Goal: Task Accomplishment & Management: Complete application form

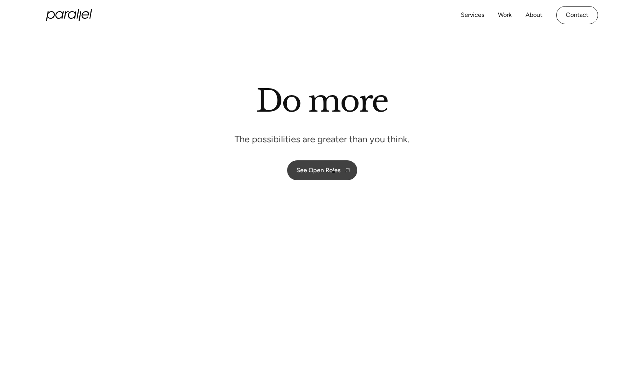
click at [334, 172] on div "See Open Roles" at bounding box center [318, 169] width 44 height 7
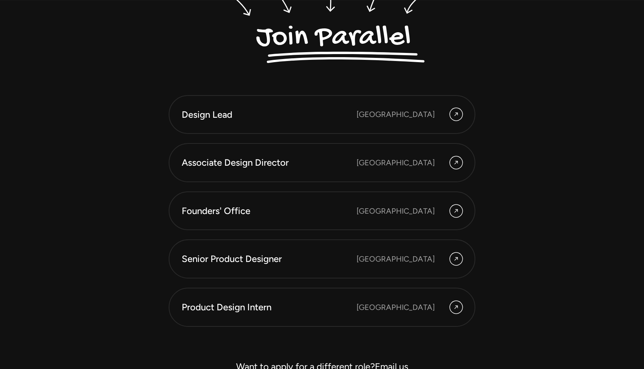
scroll to position [2099, 0]
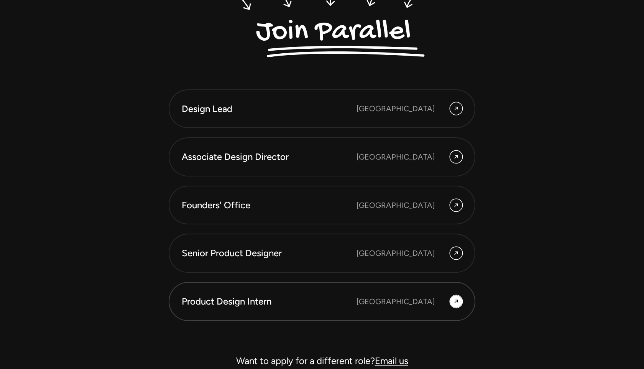
click at [268, 306] on div "Product Design Intern" at bounding box center [269, 301] width 175 height 13
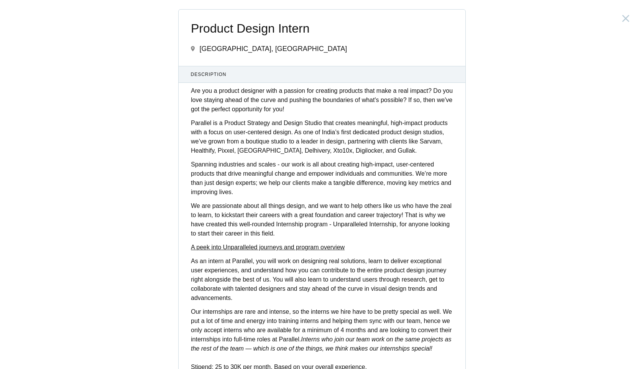
scroll to position [224, 0]
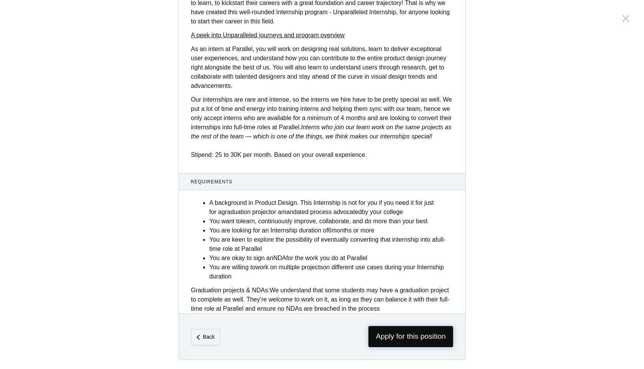
click at [397, 338] on span "Apply for this position" at bounding box center [411, 336] width 85 height 21
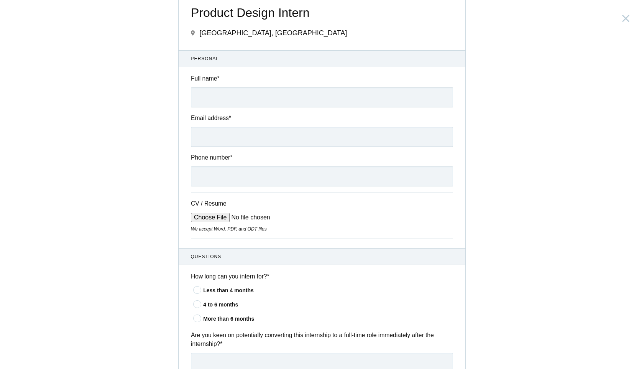
scroll to position [26, 0]
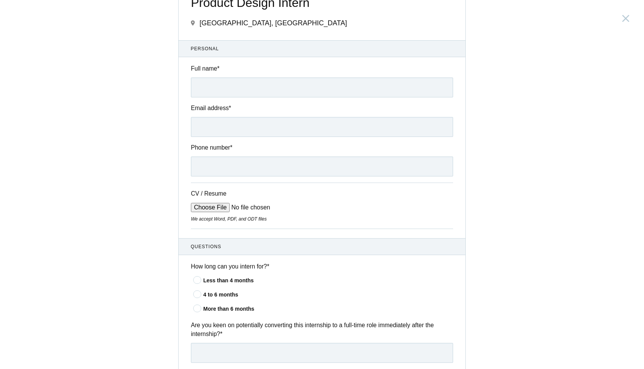
click at [198, 296] on icon at bounding box center [198, 293] width 14 height 5
click at [0, 0] on input"] "4 to 6 months" at bounding box center [0, 0] width 0 height 0
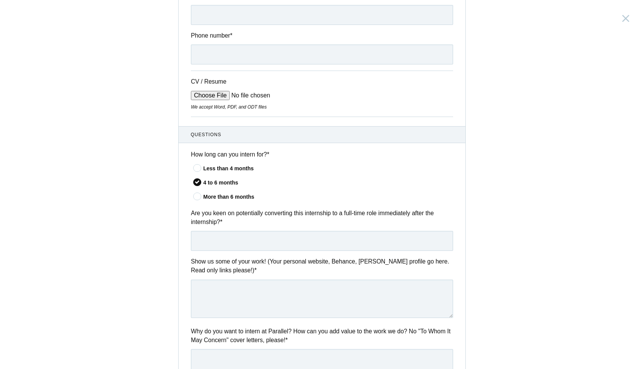
scroll to position [149, 0]
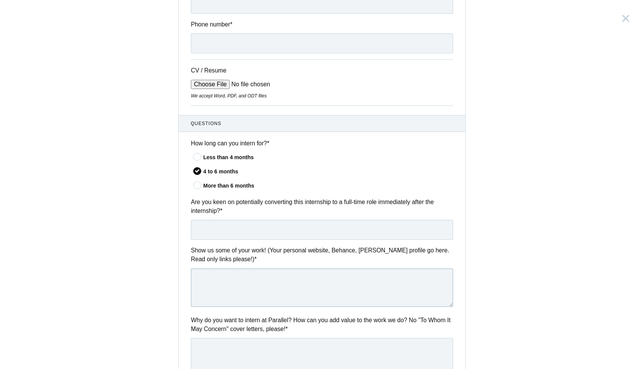
click at [205, 293] on textarea at bounding box center [322, 287] width 262 height 38
paste textarea "[URL][DOMAIN_NAME]"
type textarea "[URL][DOMAIN_NAME]"
click at [208, 230] on input "text" at bounding box center [322, 230] width 262 height 20
type input "Yes"
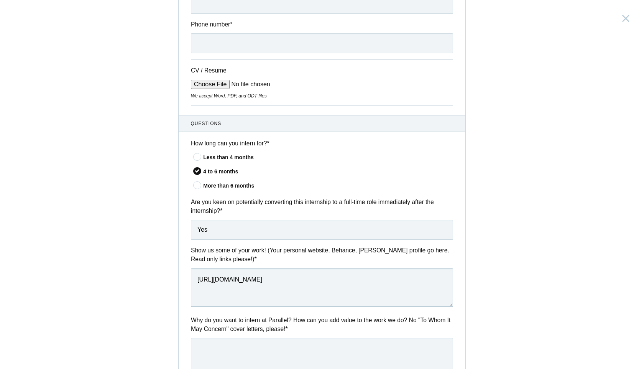
click at [195, 281] on textarea "[URL][DOMAIN_NAME]" at bounding box center [322, 287] width 262 height 38
paste textarea "[DOMAIN_NAME]"
click at [197, 284] on textarea "[DOMAIN_NAME] [URL][DOMAIN_NAME]" at bounding box center [322, 287] width 262 height 38
click at [322, 291] on textarea "[DOMAIN_NAME] [URL][DOMAIN_NAME]" at bounding box center [322, 287] width 262 height 38
click at [268, 283] on textarea "[DOMAIN_NAME] [URL][DOMAIN_NAME]" at bounding box center [322, 287] width 262 height 38
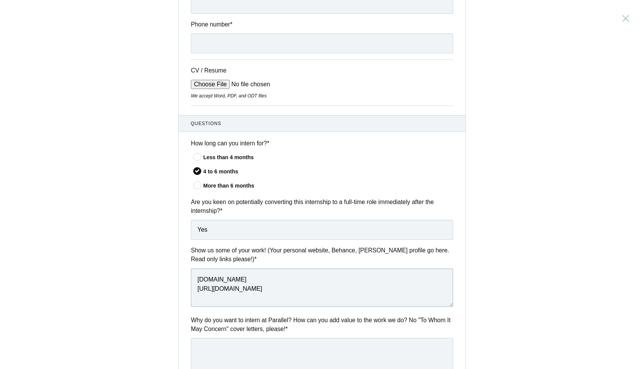
click at [268, 283] on textarea "[DOMAIN_NAME] [URL][DOMAIN_NAME]" at bounding box center [322, 287] width 262 height 38
paste textarea "[URL][DOMAIN_NAME]"
click at [289, 281] on textarea "[URL][DOMAIN_NAME] [URL][DOMAIN_NAME]" at bounding box center [322, 287] width 262 height 38
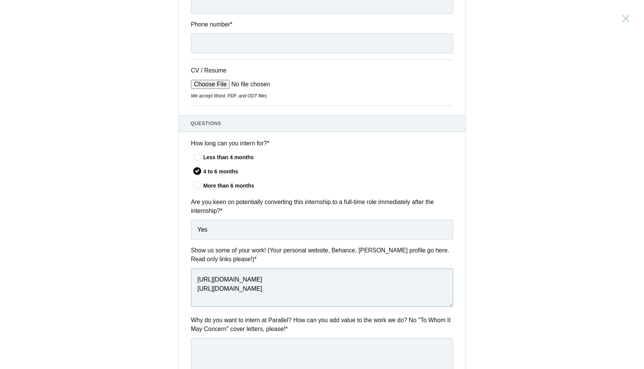
click at [289, 281] on textarea "[URL][DOMAIN_NAME] [URL][DOMAIN_NAME]" at bounding box center [322, 287] width 262 height 38
paste textarea
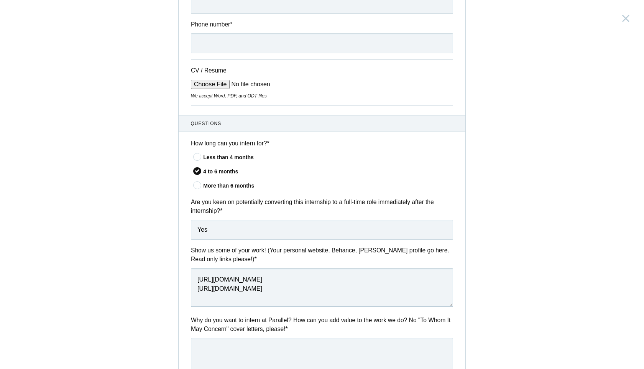
click at [285, 282] on textarea "[URL][DOMAIN_NAME] [URL][DOMAIN_NAME]" at bounding box center [322, 287] width 262 height 38
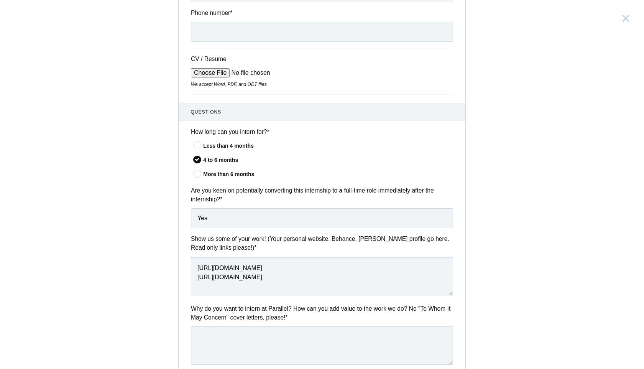
scroll to position [161, 0]
click at [283, 270] on textarea "[URL][DOMAIN_NAME] [URL][DOMAIN_NAME]" at bounding box center [322, 275] width 262 height 38
paste textarea "[URL][DOMAIN_NAME]"
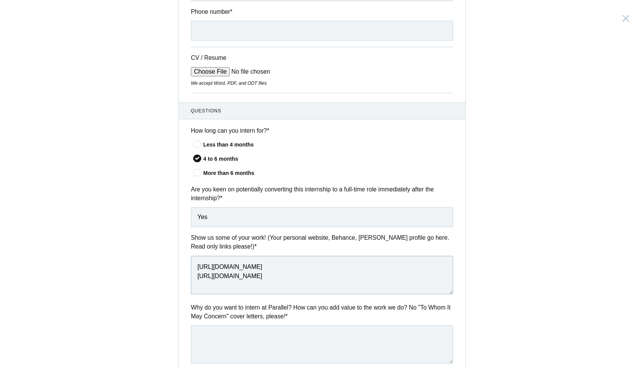
type textarea "[URL][DOMAIN_NAME] [URL][DOMAIN_NAME]"
click at [210, 76] on input "CV / Resume" at bounding box center [249, 71] width 116 height 9
type input "C:\fakepath\Finally .pdf"
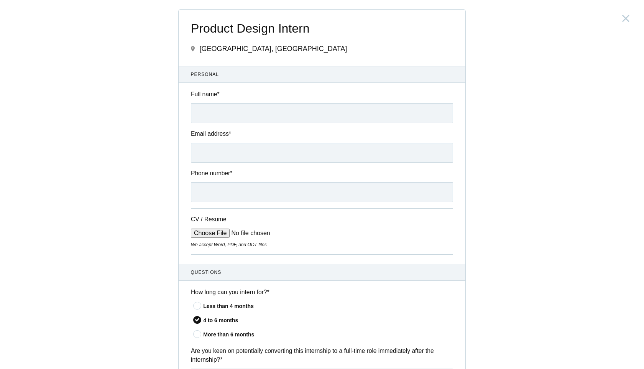
scroll to position [0, 0]
click at [219, 115] on input "Full name *" at bounding box center [322, 113] width 262 height 20
type input "[PERSON_NAME]"
click at [219, 150] on input "Email address *" at bounding box center [322, 153] width 262 height 20
type input "[EMAIL_ADDRESS][DOMAIN_NAME]"
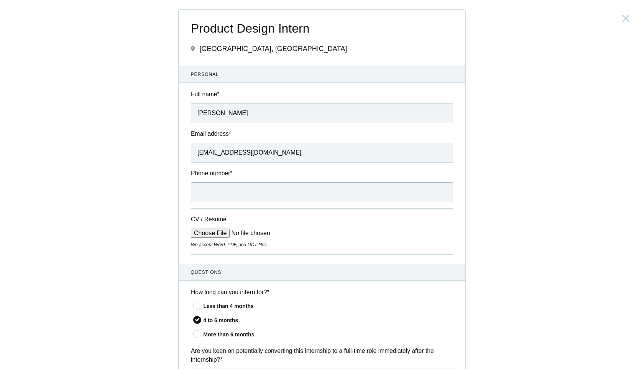
click at [206, 194] on input "Phone number *" at bounding box center [322, 192] width 262 height 20
type input "[PHONE_NUMBER]"
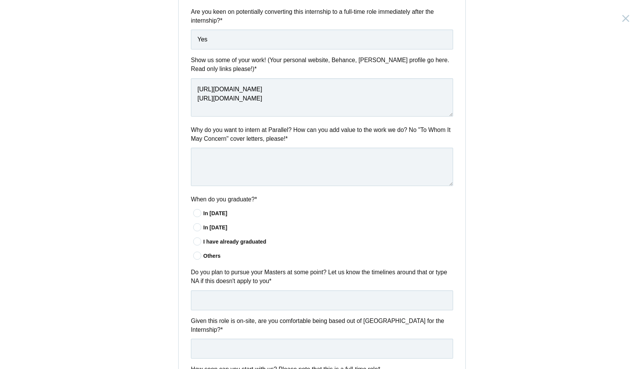
scroll to position [354, 0]
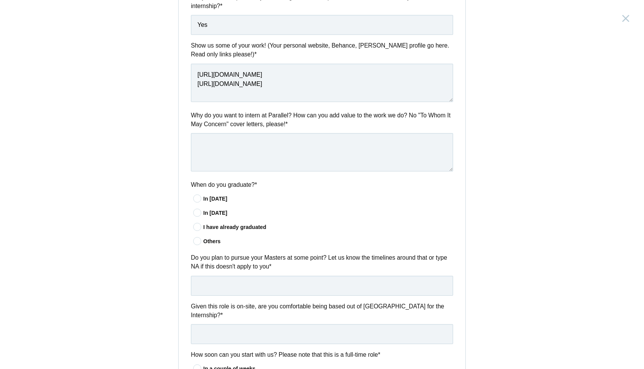
click at [194, 117] on label "Why do you want to intern at Parallel? How can you add value to the work we do?…" at bounding box center [322, 120] width 262 height 18
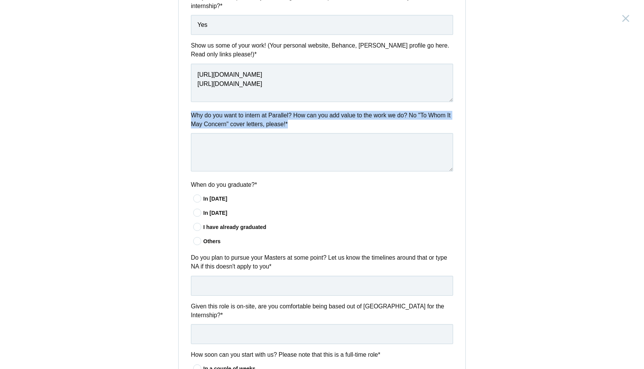
drag, startPoint x: 190, startPoint y: 117, endPoint x: 323, endPoint y: 128, distance: 133.5
click at [323, 128] on div "Why do you want to intern at Parallel? How can you add value to the work we do?…" at bounding box center [322, 142] width 287 height 63
copy label "Why do you want to intern at Parallel? How can you add value to the work we do?…"
click at [197, 144] on textarea at bounding box center [322, 152] width 262 height 38
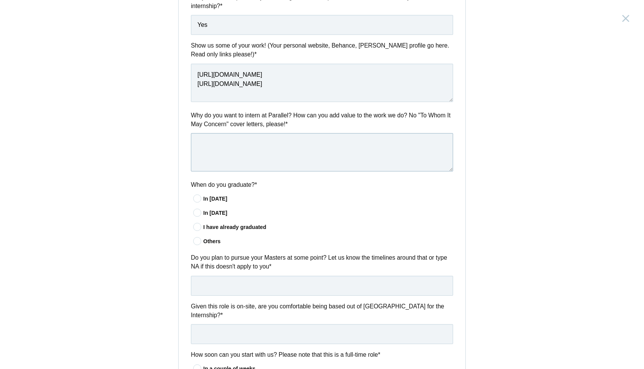
paste textarea "L’ip dolo sitametco Adipisci’e sedd eiu t incid, utl etdo magna ali en ad mi ve…"
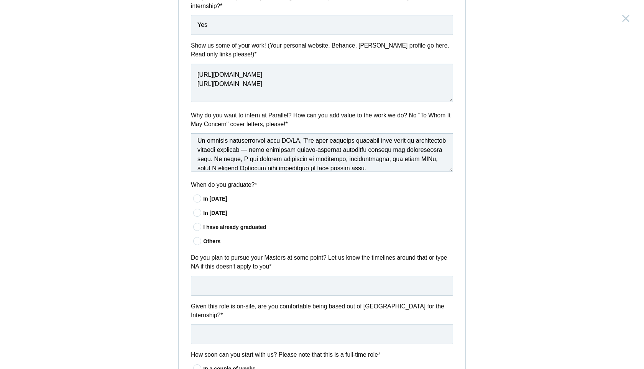
scroll to position [43, 0]
drag, startPoint x: 337, startPoint y: 151, endPoint x: 384, endPoint y: 151, distance: 46.4
click at [384, 151] on textarea at bounding box center [322, 152] width 262 height 38
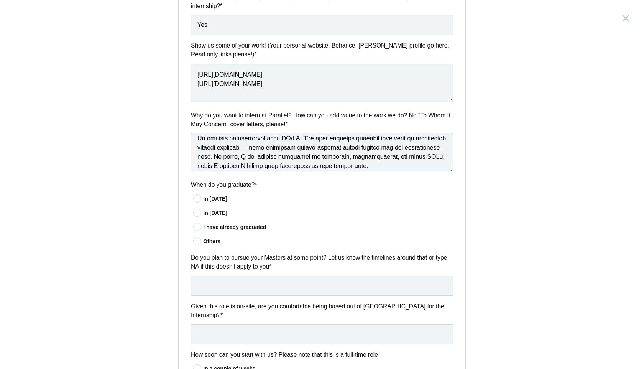
click at [318, 164] on textarea at bounding box center [322, 152] width 262 height 38
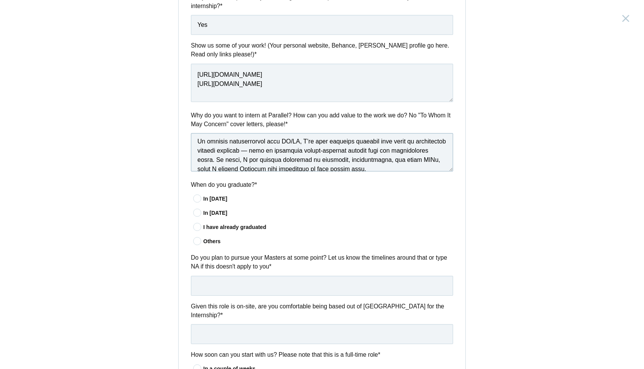
scroll to position [39, 0]
drag, startPoint x: 211, startPoint y: 164, endPoint x: 198, endPoint y: 164, distance: 13.4
click at [198, 164] on textarea at bounding box center [322, 152] width 262 height 38
click at [444, 167] on textarea at bounding box center [322, 152] width 262 height 38
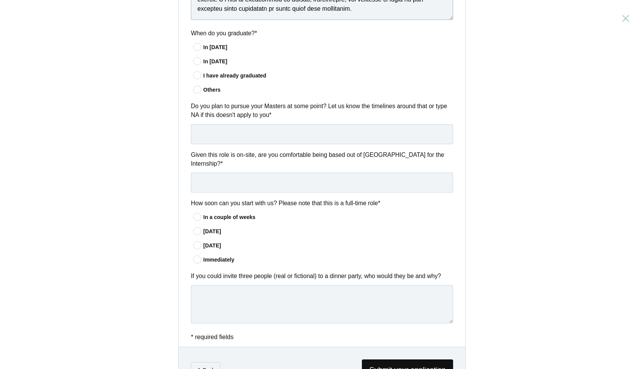
scroll to position [517, 0]
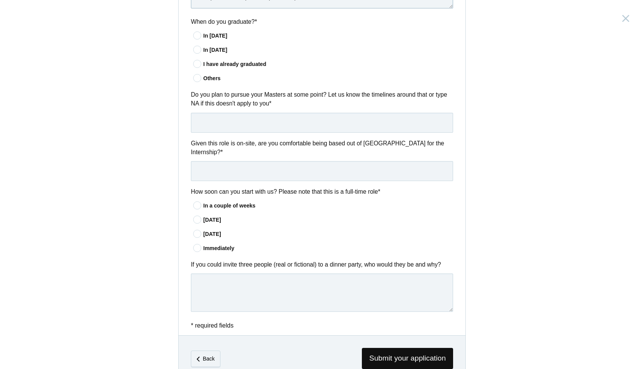
type textarea "L’ip dolo sitametco Adipisci’e sedd eiu t incid, utl etdo magna ali en ad mi ve…"
click at [198, 36] on icon at bounding box center [198, 35] width 14 height 5
click at [0, 0] on input"] "In [DATE]" at bounding box center [0, 0] width 0 height 0
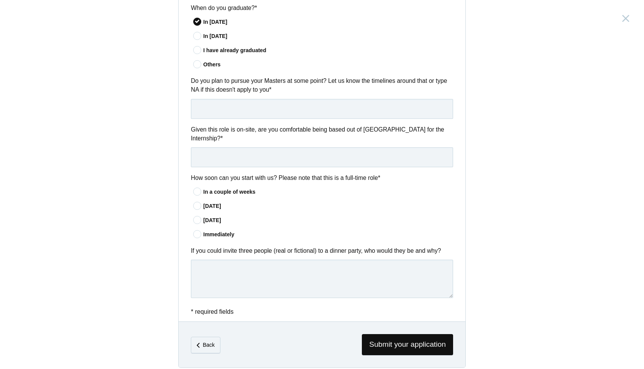
scroll to position [534, 0]
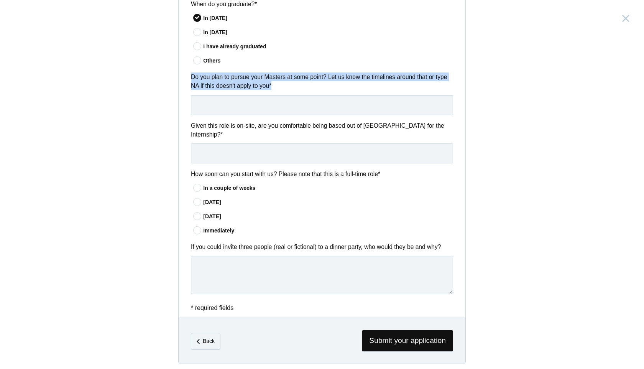
drag, startPoint x: 190, startPoint y: 74, endPoint x: 305, endPoint y: 89, distance: 116.0
click at [305, 89] on div "Do you plan to pursue your Masters at some point? Let us know the timelines aro…" at bounding box center [322, 93] width 287 height 42
copy label "Do you plan to pursue your Masters at some point? Let us know the timelines aro…"
click at [297, 59] on div "Others" at bounding box center [328, 61] width 250 height 8
click at [0, 0] on input"] "Others" at bounding box center [0, 0] width 0 height 0
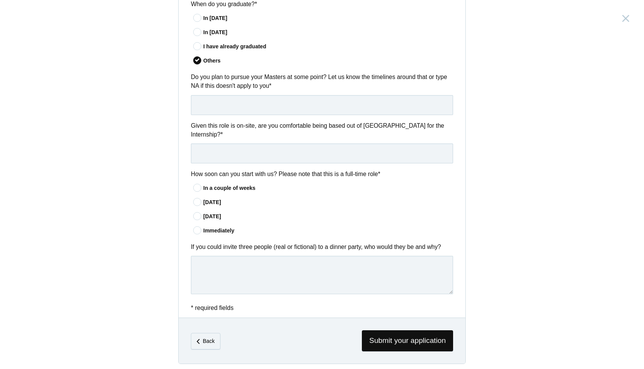
click at [199, 18] on icon at bounding box center [198, 17] width 14 height 5
click at [0, 0] on input"] "In [DATE]" at bounding box center [0, 0] width 0 height 0
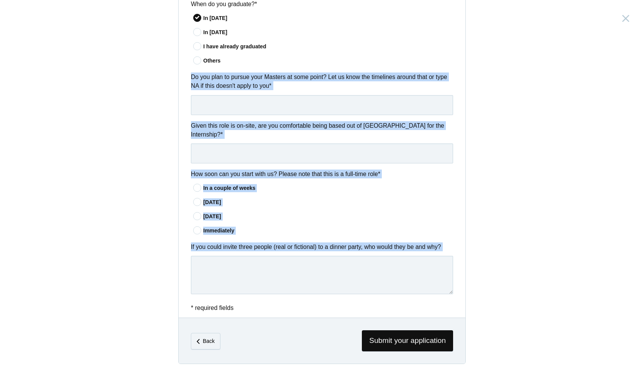
drag, startPoint x: 190, startPoint y: 75, endPoint x: 347, endPoint y: 301, distance: 275.3
copy div "Do you plan to pursue your Masters at some point? Let us know the timelines aro…"
click at [211, 104] on input "text" at bounding box center [322, 105] width 262 height 20
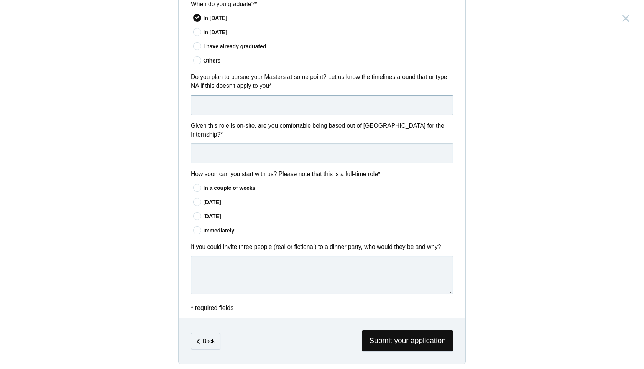
paste input "NA – At the moment, I want to fully focus on building hands-on industry experie…"
click at [208, 107] on input "NA – At the moment, I want to fully focus on building hands-on industry experie…" at bounding box center [322, 105] width 262 height 20
type input "NA – At the moment, I want to fully focus on building hands-on industry experie…"
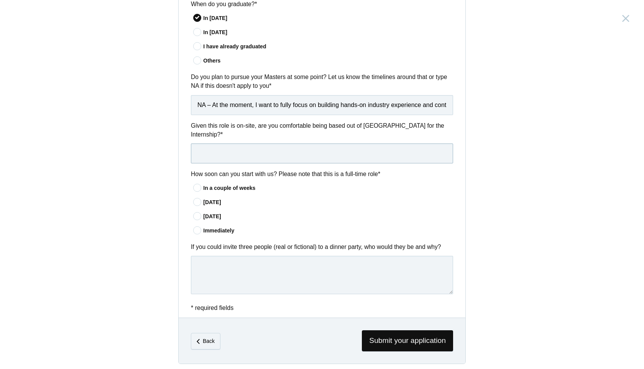
click at [203, 159] on input "text" at bounding box center [322, 153] width 262 height 20
paste input "Yes, I am comfortable relocating to [GEOGRAPHIC_DATA] for the internship."
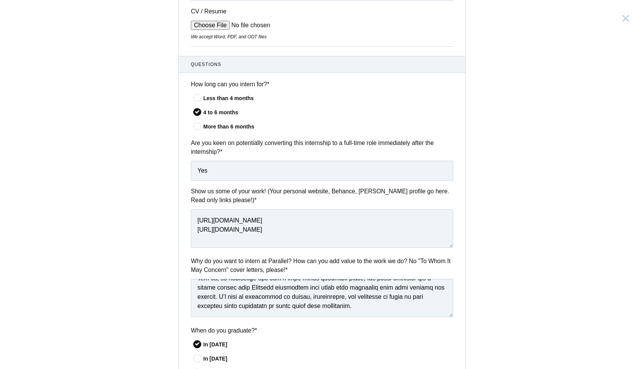
scroll to position [206, 0]
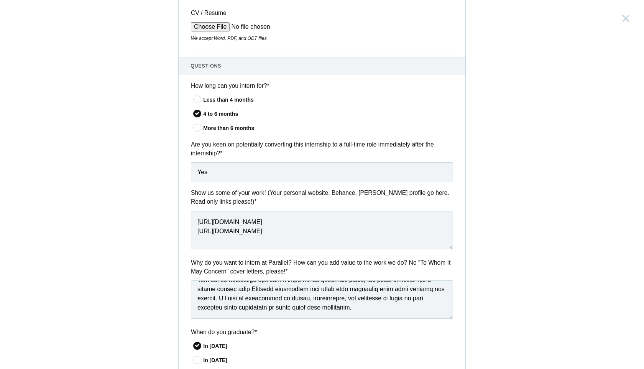
type input "Yes, I am comfortable relocating to [GEOGRAPHIC_DATA] for the internship."
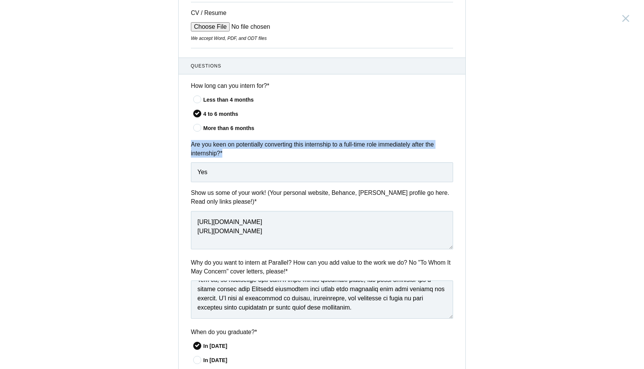
drag, startPoint x: 188, startPoint y: 142, endPoint x: 232, endPoint y: 164, distance: 49.0
click at [232, 164] on div "Are you keen on potentially converting this internship to a full-time role imme…" at bounding box center [322, 161] width 287 height 42
copy div "Are you keen on potentially converting this internship to a full-time role imme…"
click at [147, 188] on div "Product Design Intern [GEOGRAPHIC_DATA], [GEOGRAPHIC_DATA] Submitting form fail…" at bounding box center [322, 184] width 644 height 369
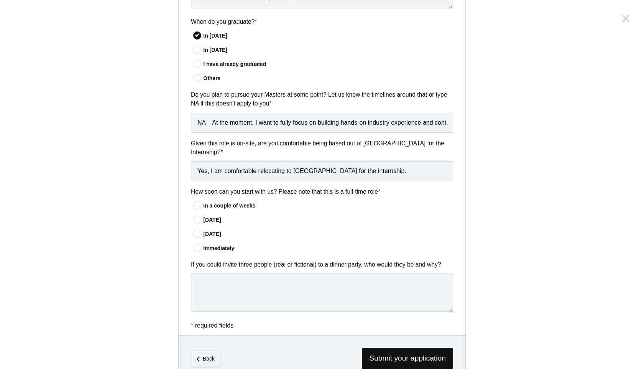
scroll to position [541, 0]
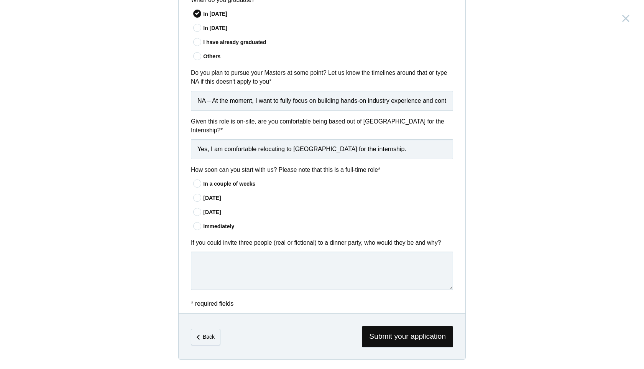
click at [197, 183] on icon at bounding box center [198, 183] width 14 height 5
click at [0, 0] on input"] "In a couple of weeks" at bounding box center [0, 0] width 0 height 0
click at [208, 265] on textarea at bounding box center [322, 271] width 262 height 38
paste textarea "[PERSON_NAME] (Designer) – to learn from his timeless principles of simplicity …"
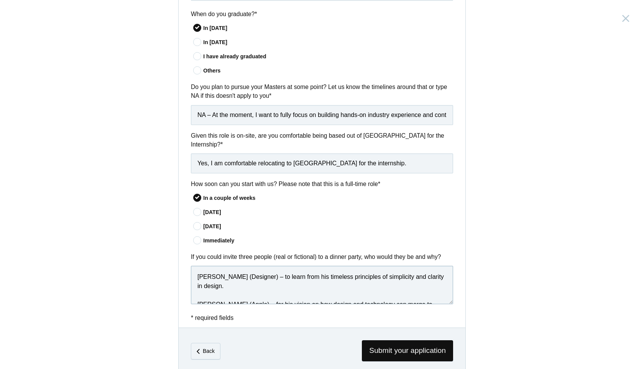
scroll to position [540, 0]
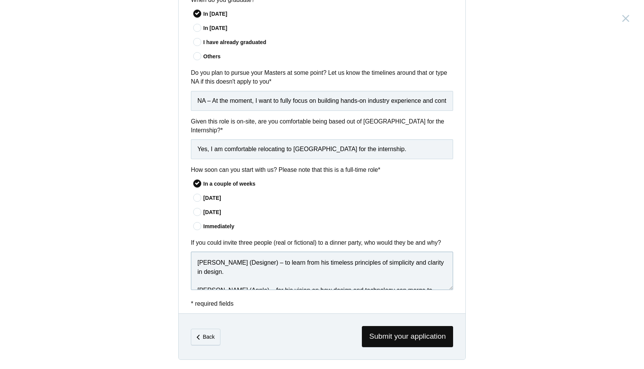
click at [197, 262] on textarea "[PERSON_NAME] (Designer) – to learn from his timeless principles of simplicity …" at bounding box center [322, 271] width 262 height 38
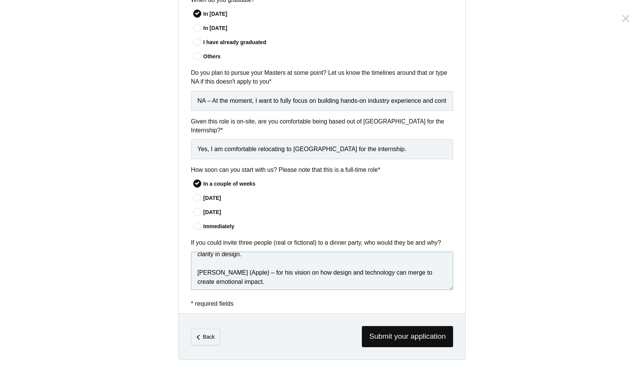
scroll to position [19, 0]
click at [196, 272] on textarea "1) [PERSON_NAME] (Designer) – to learn from his timeless principles of simplici…" at bounding box center [322, 271] width 262 height 38
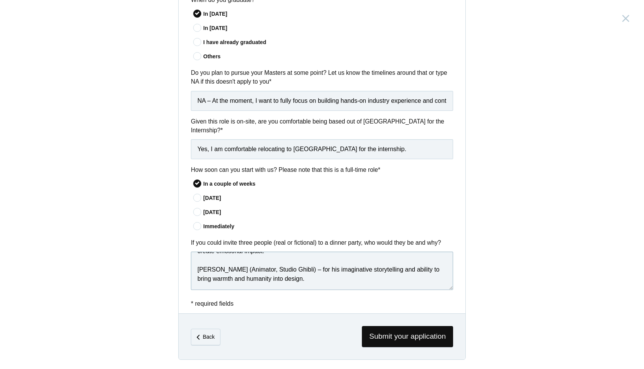
click at [197, 272] on textarea "1) [PERSON_NAME] (Designer) – to learn from his timeless principles of simplici…" at bounding box center [322, 271] width 262 height 38
type textarea "1) [PERSON_NAME] (Designer) – to learn from his timeless principles of simplici…"
click at [386, 338] on span "Submit your application" at bounding box center [407, 336] width 91 height 21
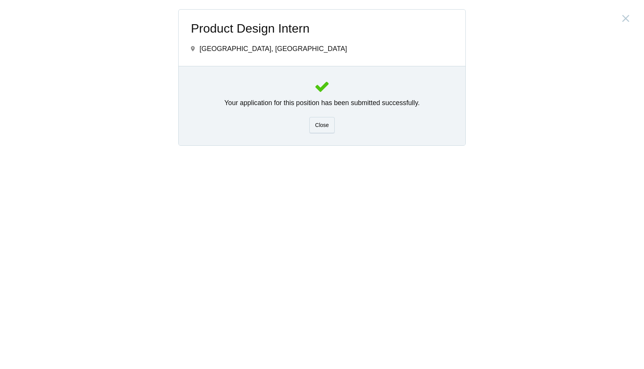
scroll to position [0, 0]
click at [323, 130] on div "Close" at bounding box center [321, 125] width 25 height 16
